Goal: Transaction & Acquisition: Book appointment/travel/reservation

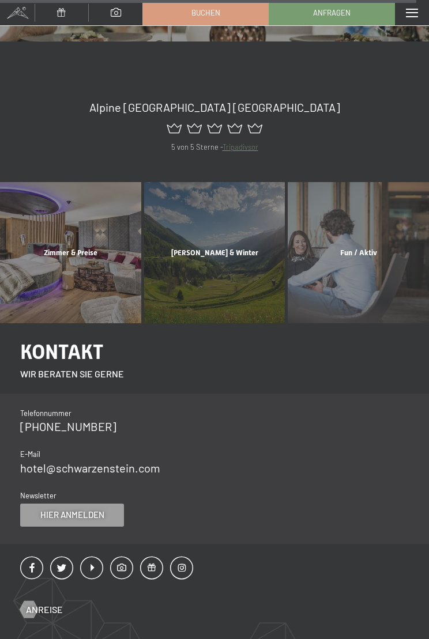
scroll to position [6372, 0]
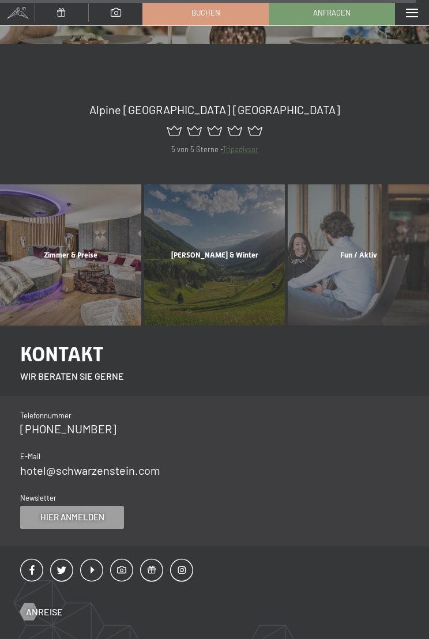
click at [78, 192] on div "Zimmer & Preise Mehr erfahren" at bounding box center [71, 254] width 144 height 141
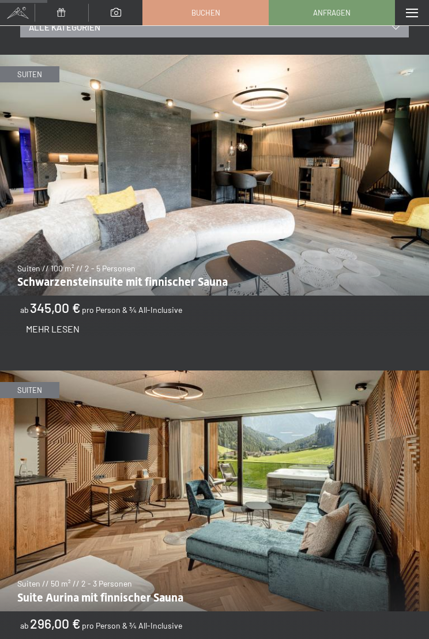
scroll to position [592, 0]
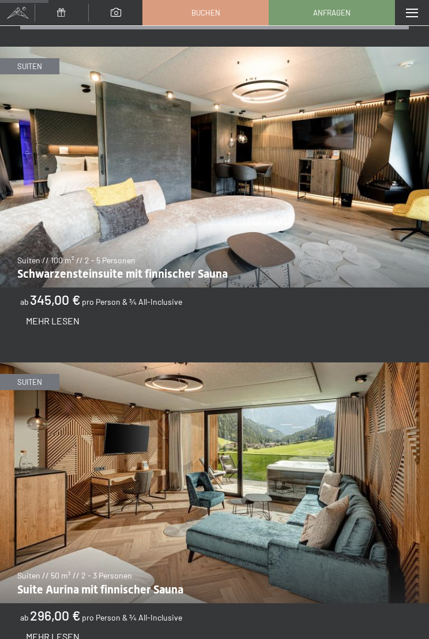
click at [427, 149] on img at bounding box center [214, 167] width 429 height 241
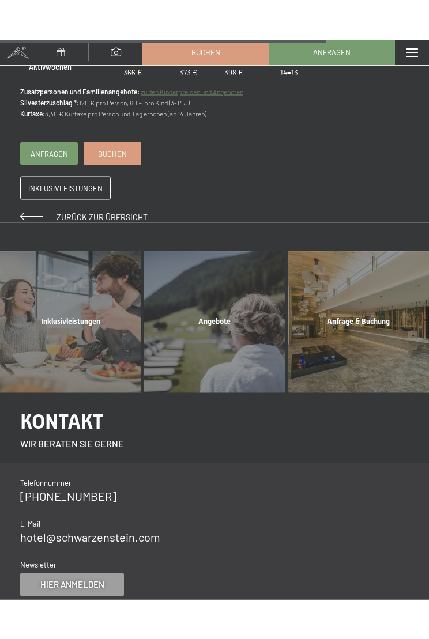
scroll to position [1151, 0]
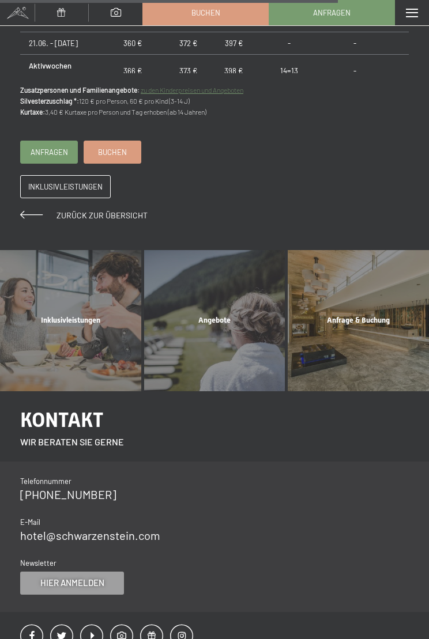
click at [226, 311] on div "Angebote Mehr erfahren" at bounding box center [214, 320] width 144 height 141
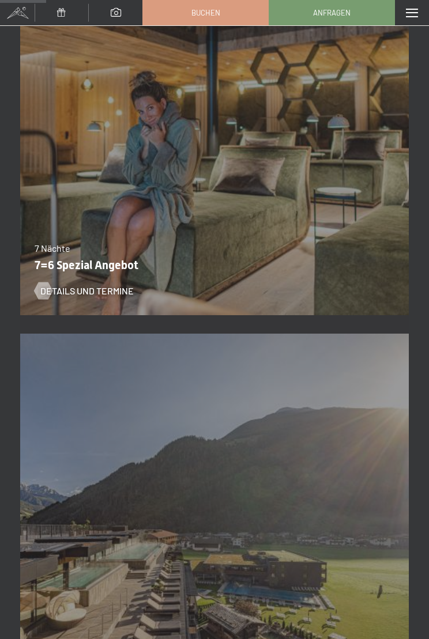
scroll to position [686, 0]
click at [329, 271] on div "Details und Termine" at bounding box center [207, 283] width 345 height 30
click at [329, 266] on p "7=6 Spezial Angebot" at bounding box center [212, 266] width 354 height 14
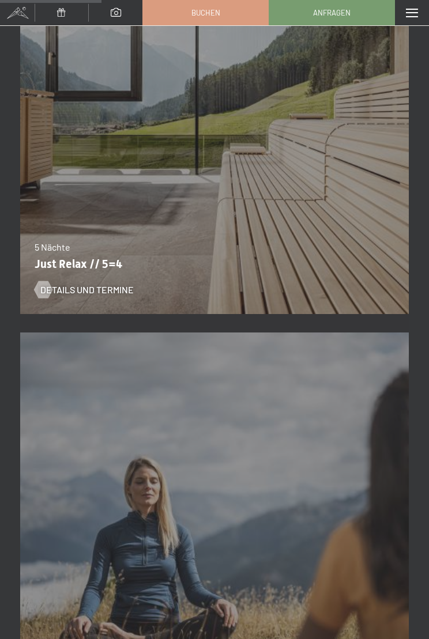
scroll to position [1502, 0]
click at [108, 266] on div "Details und Termine" at bounding box center [207, 281] width 345 height 30
click at [320, 186] on div "26.10.–31.10.2025 21.12.–26.12.2025 04.01.–23.01.2026 08.03.–27.03.2026 08.11.–…" at bounding box center [214, 119] width 388 height 407
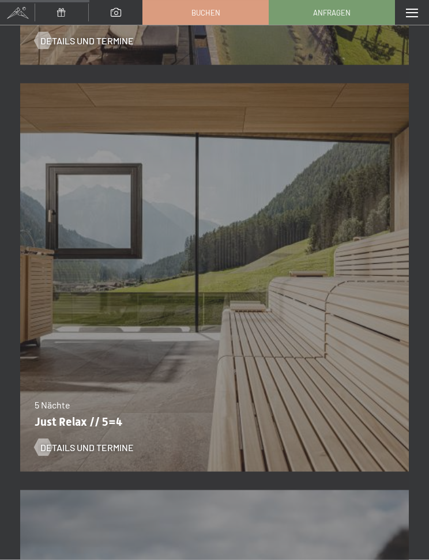
scroll to position [1344, 0]
click at [54, 444] on span "Details und Termine" at bounding box center [86, 447] width 93 height 13
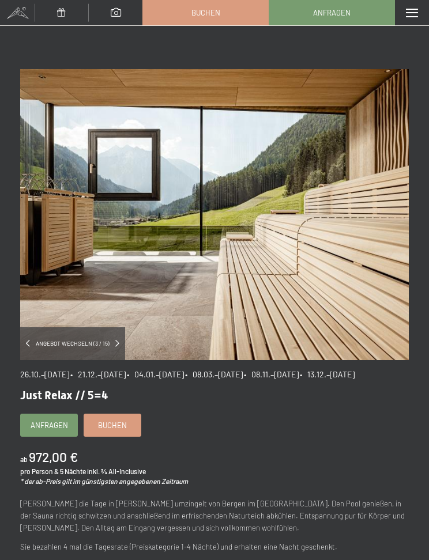
click at [412, 16] on span at bounding box center [412, 13] width 12 height 9
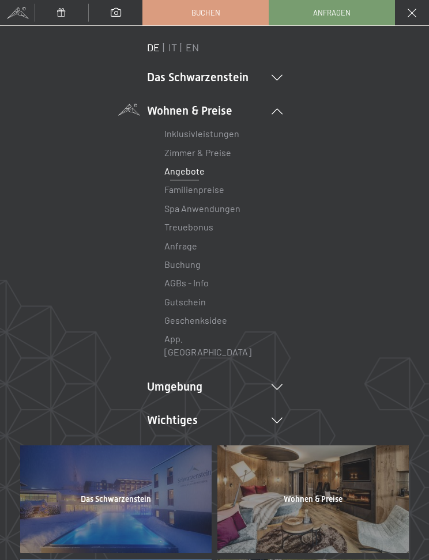
click at [173, 152] on link "Zimmer & Preise" at bounding box center [197, 152] width 67 height 11
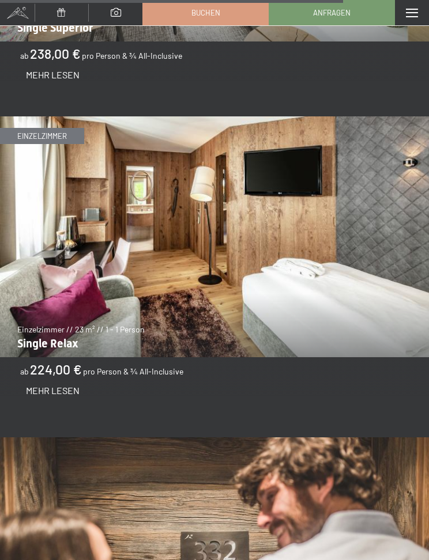
scroll to position [4304, 0]
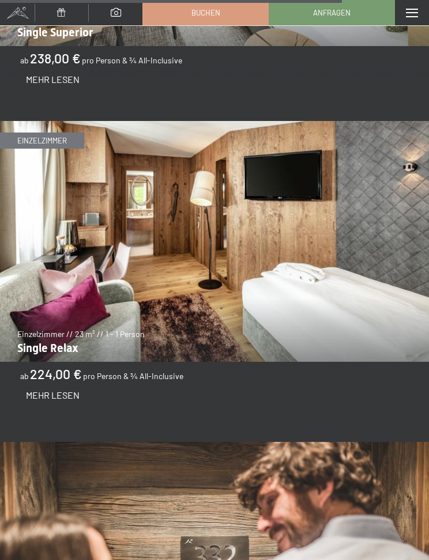
click at [414, 6] on div "Menü" at bounding box center [412, 12] width 34 height 25
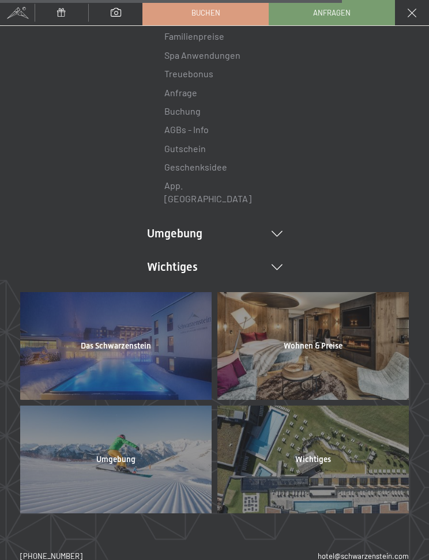
scroll to position [153, 0]
click at [150, 345] on div at bounding box center [115, 346] width 191 height 108
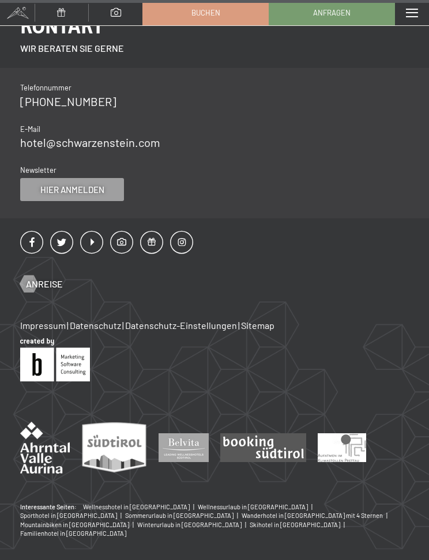
scroll to position [4311, 0]
